Goal: Find specific page/section: Find specific page/section

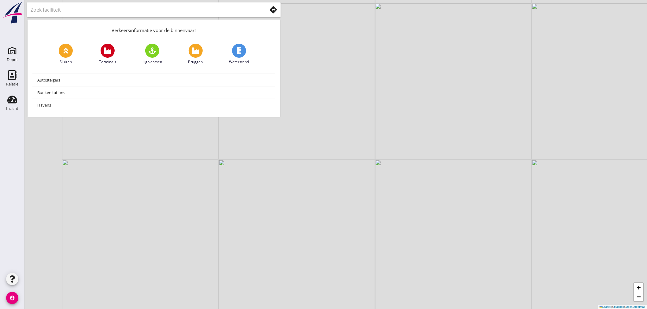
drag, startPoint x: 176, startPoint y: 167, endPoint x: 279, endPoint y: 93, distance: 127.0
click at [279, 93] on div "+ − Leaflet | © Mapbox © OpenStreetMap Verkeersinformatie voor de binnenvaart S…" at bounding box center [335, 154] width 622 height 309
drag, startPoint x: 190, startPoint y: 184, endPoint x: 317, endPoint y: 112, distance: 145.8
click at [317, 112] on div "+ − Leaflet | © Mapbox © OpenStreetMap" at bounding box center [335, 154] width 622 height 309
drag, startPoint x: 194, startPoint y: 188, endPoint x: 309, endPoint y: 142, distance: 123.8
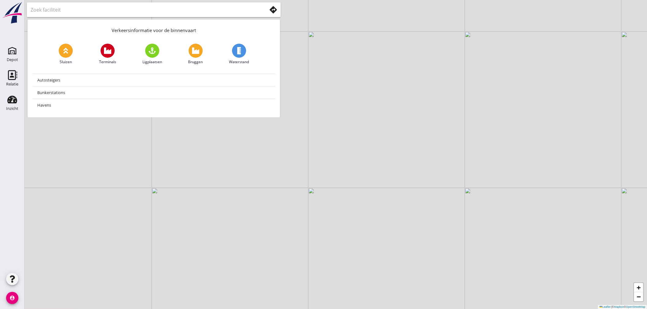
click at [309, 142] on div "+ − Leaflet | © Mapbox © OpenStreetMap" at bounding box center [335, 154] width 622 height 309
drag, startPoint x: 175, startPoint y: 182, endPoint x: 239, endPoint y: 143, distance: 76.0
click at [239, 143] on div "+ − Leaflet | © Mapbox © OpenStreetMap" at bounding box center [335, 154] width 622 height 309
click at [169, 184] on div "+ − Leaflet | © Mapbox © OpenStreetMap" at bounding box center [335, 154] width 622 height 309
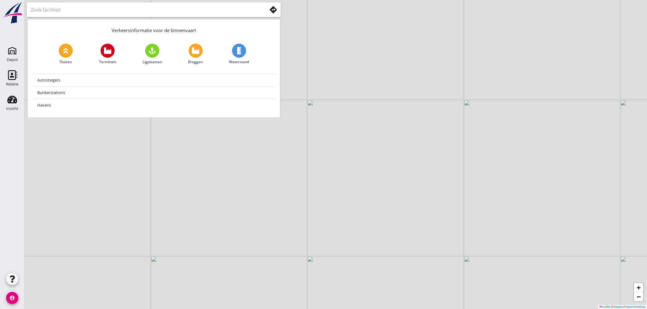
click at [169, 184] on div "+ − Leaflet | © Mapbox © OpenStreetMap" at bounding box center [335, 154] width 622 height 309
click at [161, 186] on div "+ − Leaflet | © Mapbox © OpenStreetMap" at bounding box center [335, 154] width 622 height 309
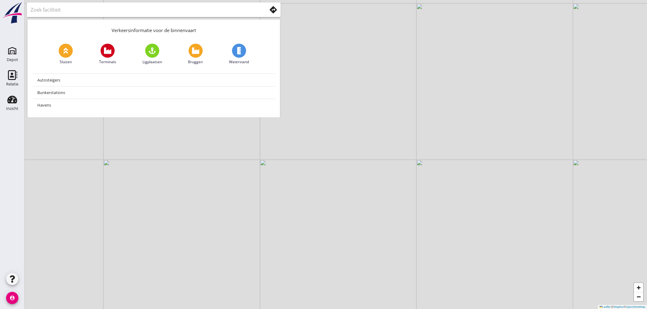
click at [161, 186] on div "+ − Leaflet | © Mapbox © OpenStreetMap" at bounding box center [335, 154] width 622 height 309
click at [160, 186] on div "+ − Leaflet | © Mapbox © OpenStreetMap" at bounding box center [335, 154] width 622 height 309
drag, startPoint x: 150, startPoint y: 209, endPoint x: 190, endPoint y: 120, distance: 97.8
click at [190, 120] on div "+ − Leaflet | © Mapbox © OpenStreetMap" at bounding box center [335, 154] width 622 height 309
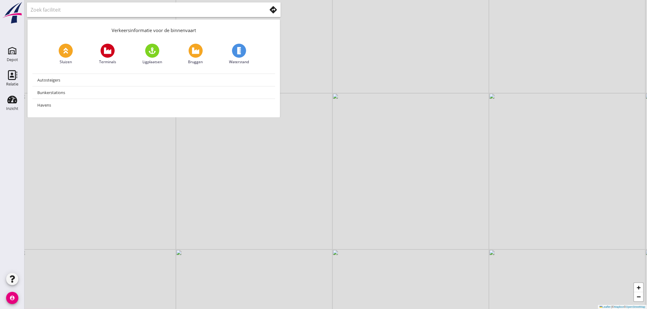
drag, startPoint x: 133, startPoint y: 203, endPoint x: 181, endPoint y: 147, distance: 73.9
click at [181, 147] on div "+ − Leaflet | © Mapbox © OpenStreetMap" at bounding box center [335, 154] width 622 height 309
drag, startPoint x: 145, startPoint y: 199, endPoint x: 79, endPoint y: 236, distance: 74.9
click at [74, 248] on div "+ − Leaflet | © Mapbox © OpenStreetMap" at bounding box center [335, 154] width 622 height 309
drag, startPoint x: 144, startPoint y: 176, endPoint x: 110, endPoint y: 191, distance: 37.5
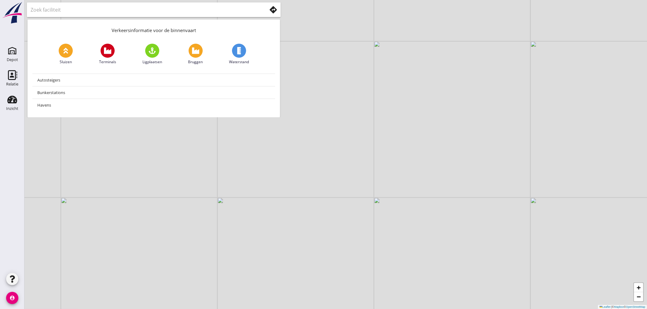
click at [108, 222] on div "+ − Leaflet | © Mapbox © OpenStreetMap" at bounding box center [335, 154] width 622 height 309
drag, startPoint x: 116, startPoint y: 207, endPoint x: 109, endPoint y: 220, distance: 14.6
click at [112, 226] on div "+ − Leaflet | © Mapbox © OpenStreetMap" at bounding box center [335, 154] width 622 height 309
drag, startPoint x: 100, startPoint y: 203, endPoint x: 113, endPoint y: 261, distance: 60.1
click at [114, 262] on div "+ − Leaflet | © Mapbox © OpenStreetMap" at bounding box center [335, 154] width 622 height 309
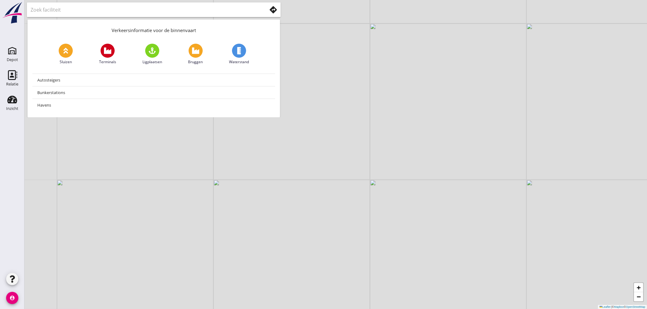
drag, startPoint x: 83, startPoint y: 228, endPoint x: 232, endPoint y: 259, distance: 151.9
click at [232, 259] on div "+ − Leaflet | © Mapbox © OpenStreetMap" at bounding box center [335, 154] width 622 height 309
drag, startPoint x: 196, startPoint y: 221, endPoint x: 136, endPoint y: 259, distance: 71.3
click at [136, 259] on div "+ − Leaflet | © Mapbox © OpenStreetMap" at bounding box center [335, 154] width 622 height 309
drag, startPoint x: 163, startPoint y: 170, endPoint x: 164, endPoint y: 246, distance: 76.1
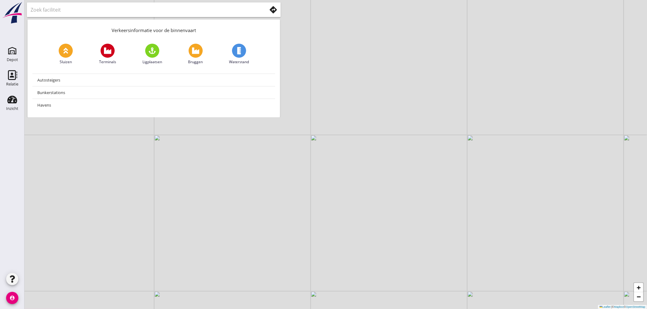
click at [164, 246] on div "+ − Leaflet | © Mapbox © OpenStreetMap" at bounding box center [335, 154] width 622 height 309
drag, startPoint x: 196, startPoint y: 245, endPoint x: 166, endPoint y: 228, distance: 34.1
click at [166, 228] on div "+ − Leaflet | © Mapbox © OpenStreetMap" at bounding box center [335, 154] width 622 height 309
click at [195, 204] on div "+ − Leaflet | © Mapbox © OpenStreetMap" at bounding box center [335, 154] width 622 height 309
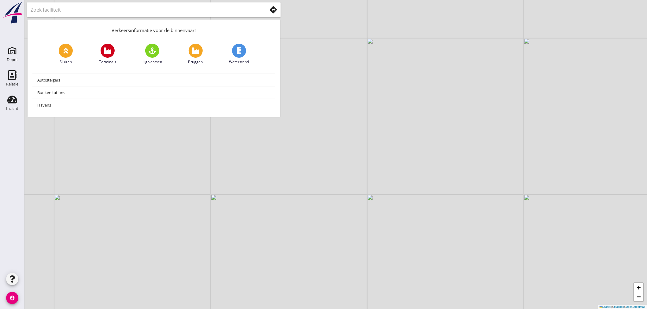
click at [197, 203] on div "+ − Leaflet | © Mapbox © OpenStreetMap" at bounding box center [335, 154] width 622 height 309
drag, startPoint x: 169, startPoint y: 204, endPoint x: 147, endPoint y: 260, distance: 60.2
click at [148, 263] on div "+ − Leaflet | © Mapbox © OpenStreetMap" at bounding box center [335, 154] width 622 height 309
drag, startPoint x: 280, startPoint y: 171, endPoint x: 136, endPoint y: 264, distance: 171.4
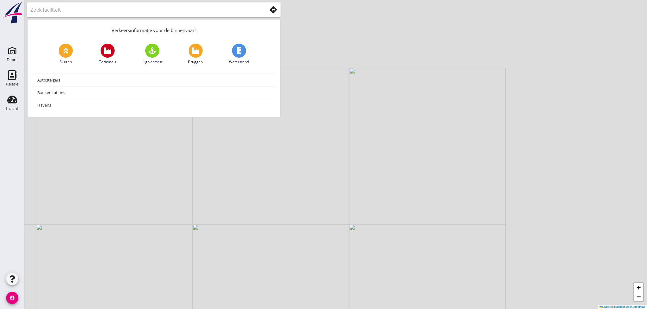
click at [111, 309] on html "No data available person Mijn profiel Vraag/opmerking aan 4shipping? Uitloggen …" at bounding box center [323, 154] width 647 height 309
drag, startPoint x: 225, startPoint y: 203, endPoint x: 218, endPoint y: 266, distance: 64.0
click at [222, 291] on div "+ − Leaflet | © Mapbox © OpenStreetMap" at bounding box center [335, 154] width 622 height 309
drag, startPoint x: 225, startPoint y: 211, endPoint x: 270, endPoint y: 230, distance: 48.6
click at [300, 258] on div "+ − Leaflet | © Mapbox © OpenStreetMap" at bounding box center [335, 154] width 622 height 309
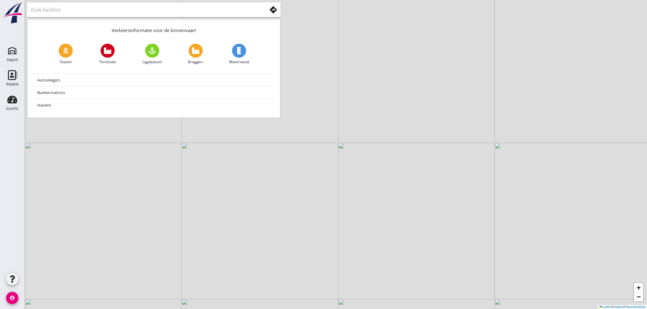
drag, startPoint x: 202, startPoint y: 200, endPoint x: 282, endPoint y: 262, distance: 101.8
click at [282, 262] on div "+ − Leaflet | © Mapbox © OpenStreetMap" at bounding box center [335, 154] width 622 height 309
drag, startPoint x: 187, startPoint y: 208, endPoint x: 284, endPoint y: 155, distance: 111.1
click at [286, 155] on div "+ − Leaflet | © Mapbox © OpenStreetMap" at bounding box center [335, 154] width 622 height 309
drag, startPoint x: 183, startPoint y: 301, endPoint x: 229, endPoint y: 239, distance: 78.0
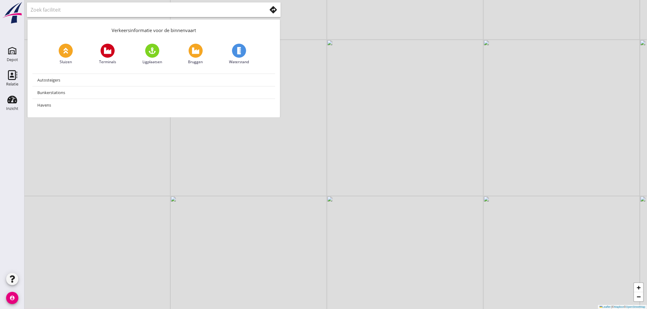
click at [229, 239] on div "+ − Leaflet | © Mapbox © OpenStreetMap" at bounding box center [335, 154] width 622 height 309
drag, startPoint x: 268, startPoint y: 217, endPoint x: 201, endPoint y: 286, distance: 96.0
click at [201, 286] on div "+ − Leaflet | © Mapbox © OpenStreetMap" at bounding box center [335, 154] width 622 height 309
drag, startPoint x: 252, startPoint y: 274, endPoint x: 133, endPoint y: 169, distance: 158.3
click at [133, 169] on div "+ − Leaflet | © Mapbox © OpenStreetMap" at bounding box center [335, 154] width 622 height 309
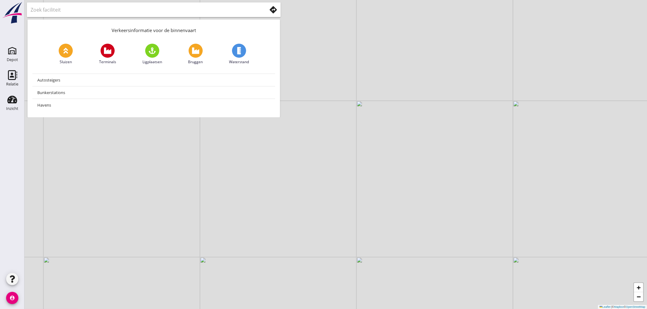
drag, startPoint x: 107, startPoint y: 263, endPoint x: 189, endPoint y: 184, distance: 113.9
click at [189, 184] on div "+ − Leaflet | © Mapbox © OpenStreetMap" at bounding box center [335, 154] width 622 height 309
drag, startPoint x: 182, startPoint y: 231, endPoint x: 53, endPoint y: 240, distance: 129.2
click at [53, 240] on div "+ − Leaflet | © Mapbox © OpenStreetMap" at bounding box center [335, 154] width 622 height 309
drag, startPoint x: 120, startPoint y: 186, endPoint x: 89, endPoint y: 168, distance: 36.2
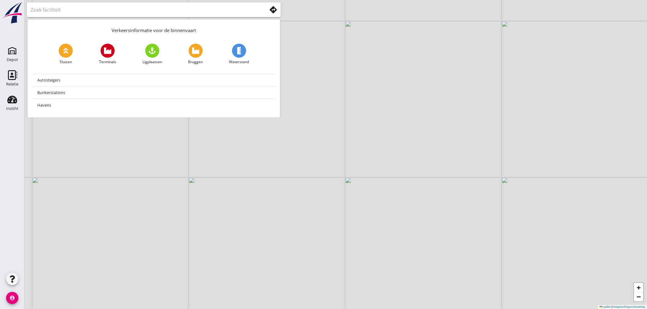
click at [89, 168] on div "+ − Leaflet | © Mapbox © OpenStreetMap" at bounding box center [335, 154] width 622 height 309
drag, startPoint x: 136, startPoint y: 222, endPoint x: 116, endPoint y: 167, distance: 58.7
click at [116, 167] on div "+ − Leaflet | © Mapbox © OpenStreetMap" at bounding box center [335, 154] width 622 height 309
drag, startPoint x: 324, startPoint y: 152, endPoint x: 339, endPoint y: 208, distance: 57.9
click at [339, 211] on div "+ − Leaflet | © Mapbox © OpenStreetMap" at bounding box center [335, 154] width 622 height 309
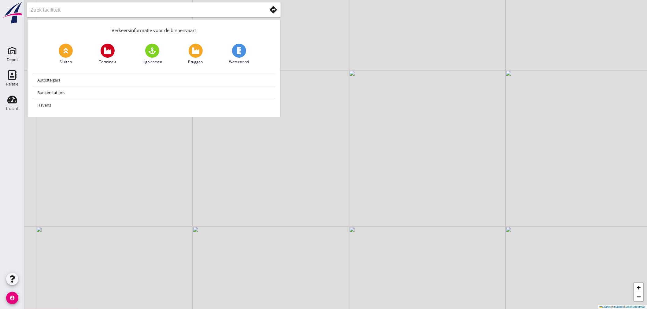
drag, startPoint x: 328, startPoint y: 178, endPoint x: 332, endPoint y: 199, distance: 20.9
click at [332, 199] on div "+ − Leaflet | © Mapbox © OpenStreetMap" at bounding box center [335, 154] width 622 height 309
drag, startPoint x: 322, startPoint y: 182, endPoint x: 323, endPoint y: 212, distance: 30.0
click at [323, 212] on div "+ − Leaflet | © Mapbox © OpenStreetMap" at bounding box center [335, 154] width 622 height 309
drag, startPoint x: 309, startPoint y: 156, endPoint x: 313, endPoint y: 196, distance: 39.3
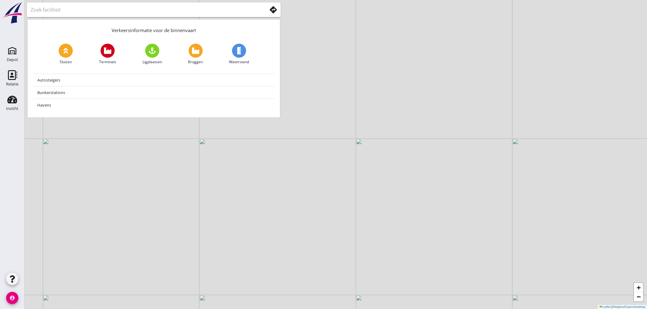
click at [313, 196] on div "+ − Leaflet | © Mapbox © OpenStreetMap" at bounding box center [335, 154] width 622 height 309
drag, startPoint x: 312, startPoint y: 189, endPoint x: 317, endPoint y: 197, distance: 9.4
click at [317, 197] on div "+ − Leaflet | © Mapbox © OpenStreetMap" at bounding box center [335, 154] width 622 height 309
drag, startPoint x: 288, startPoint y: 180, endPoint x: 337, endPoint y: 233, distance: 71.2
click at [337, 233] on div "+ − Leaflet | © Mapbox © OpenStreetMap" at bounding box center [335, 154] width 622 height 309
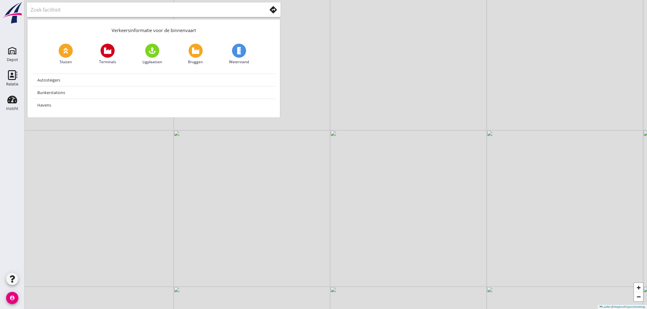
drag, startPoint x: 238, startPoint y: 176, endPoint x: 298, endPoint y: 202, distance: 64.9
click at [298, 202] on div "+ − Leaflet | © Mapbox © OpenStreetMap" at bounding box center [335, 154] width 622 height 309
drag, startPoint x: 241, startPoint y: 180, endPoint x: 257, endPoint y: 196, distance: 23.1
click at [290, 211] on div "+ − Leaflet | © Mapbox © OpenStreetMap" at bounding box center [335, 154] width 622 height 309
drag, startPoint x: 215, startPoint y: 174, endPoint x: 150, endPoint y: 240, distance: 92.5
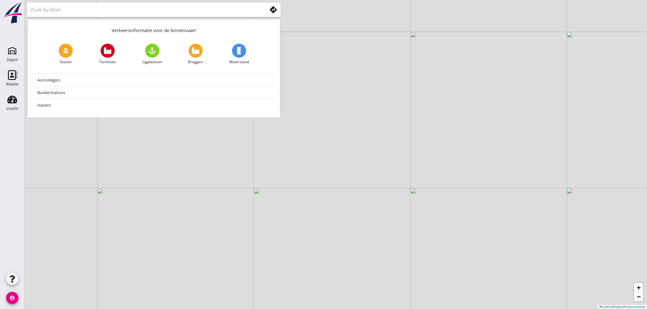
click at [150, 242] on div "+ − Leaflet | © Mapbox © OpenStreetMap" at bounding box center [335, 154] width 622 height 309
drag, startPoint x: 176, startPoint y: 173, endPoint x: 153, endPoint y: 224, distance: 56.5
click at [153, 225] on div "+ − Leaflet | © Mapbox © OpenStreetMap" at bounding box center [335, 154] width 622 height 309
drag, startPoint x: 171, startPoint y: 179, endPoint x: 158, endPoint y: 213, distance: 36.6
click at [153, 228] on div "+ − Leaflet | © Mapbox © OpenStreetMap" at bounding box center [335, 154] width 622 height 309
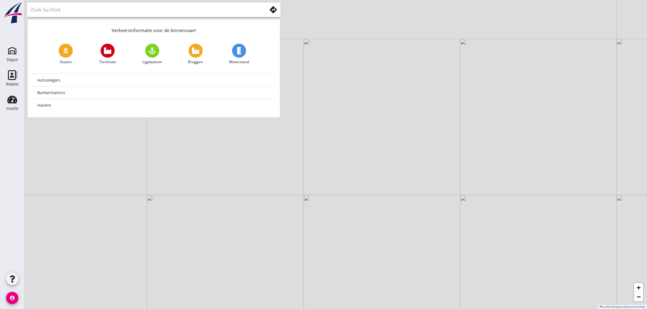
drag, startPoint x: 173, startPoint y: 178, endPoint x: 155, endPoint y: 225, distance: 50.5
click at [153, 231] on div "+ − Leaflet | © Mapbox © OpenStreetMap" at bounding box center [335, 154] width 622 height 309
drag, startPoint x: 178, startPoint y: 175, endPoint x: 148, endPoint y: 241, distance: 72.6
click at [148, 241] on div "+ − Leaflet | © Mapbox © OpenStreetMap" at bounding box center [335, 154] width 622 height 309
drag, startPoint x: 210, startPoint y: 190, endPoint x: 218, endPoint y: 177, distance: 15.9
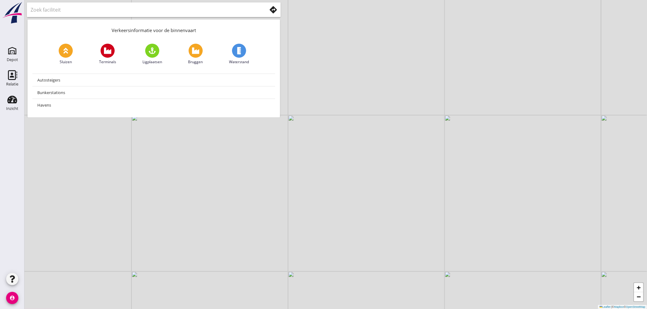
click at [223, 166] on div "+ − Leaflet | © Mapbox © OpenStreetMap" at bounding box center [335, 154] width 622 height 309
drag, startPoint x: 127, startPoint y: 246, endPoint x: 144, endPoint y: 231, distance: 23.6
click at [144, 231] on div "+ − Leaflet | © Mapbox © OpenStreetMap" at bounding box center [335, 154] width 622 height 309
drag, startPoint x: 123, startPoint y: 234, endPoint x: 193, endPoint y: 215, distance: 72.3
click at [191, 216] on div "+ − Leaflet | © Mapbox © OpenStreetMap" at bounding box center [335, 154] width 622 height 309
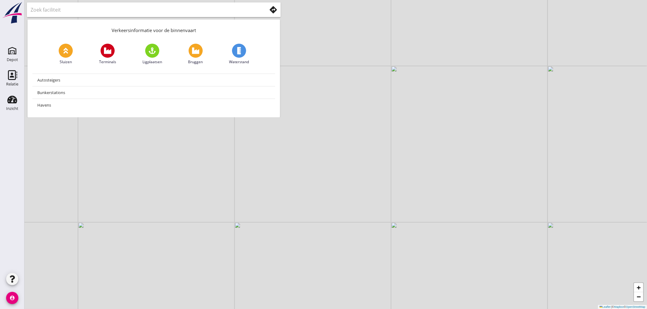
drag, startPoint x: 134, startPoint y: 243, endPoint x: 175, endPoint y: 220, distance: 47.3
click at [175, 220] on div "+ − Leaflet | © Mapbox © OpenStreetMap" at bounding box center [335, 154] width 622 height 309
click at [13, 51] on icon "Depot" at bounding box center [12, 51] width 10 height 10
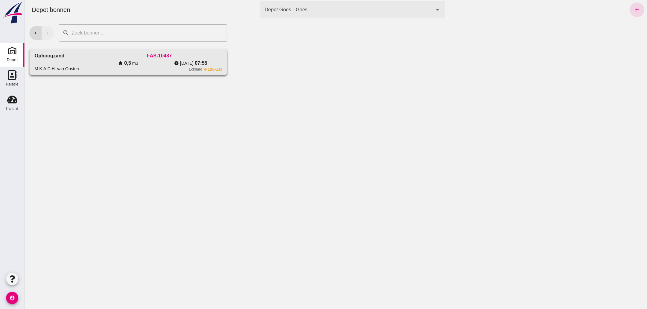
click at [97, 66] on div "water_drop 0,5 m3" at bounding box center [128, 63] width 62 height 7
